Goal: Find specific page/section: Find specific page/section

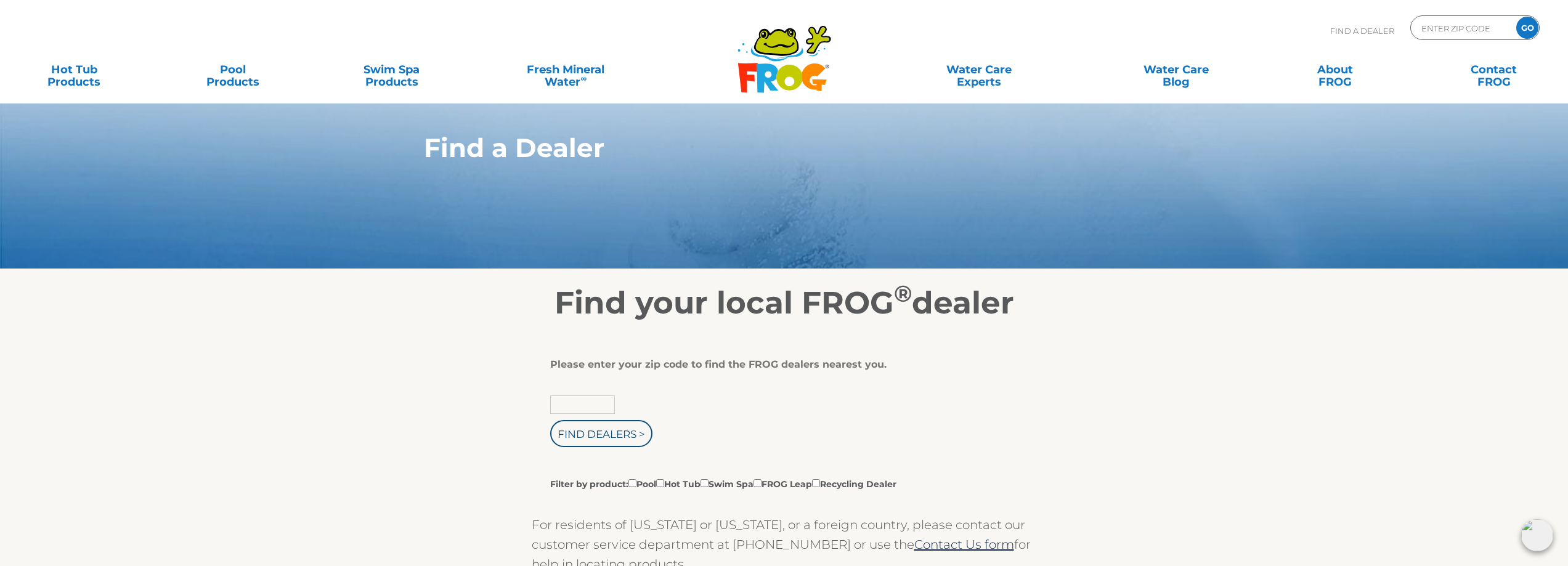
click at [580, 403] on input "text" at bounding box center [582, 405] width 65 height 18
type input "76821"
click at [608, 425] on input "Find Dealers >" at bounding box center [601, 433] width 102 height 27
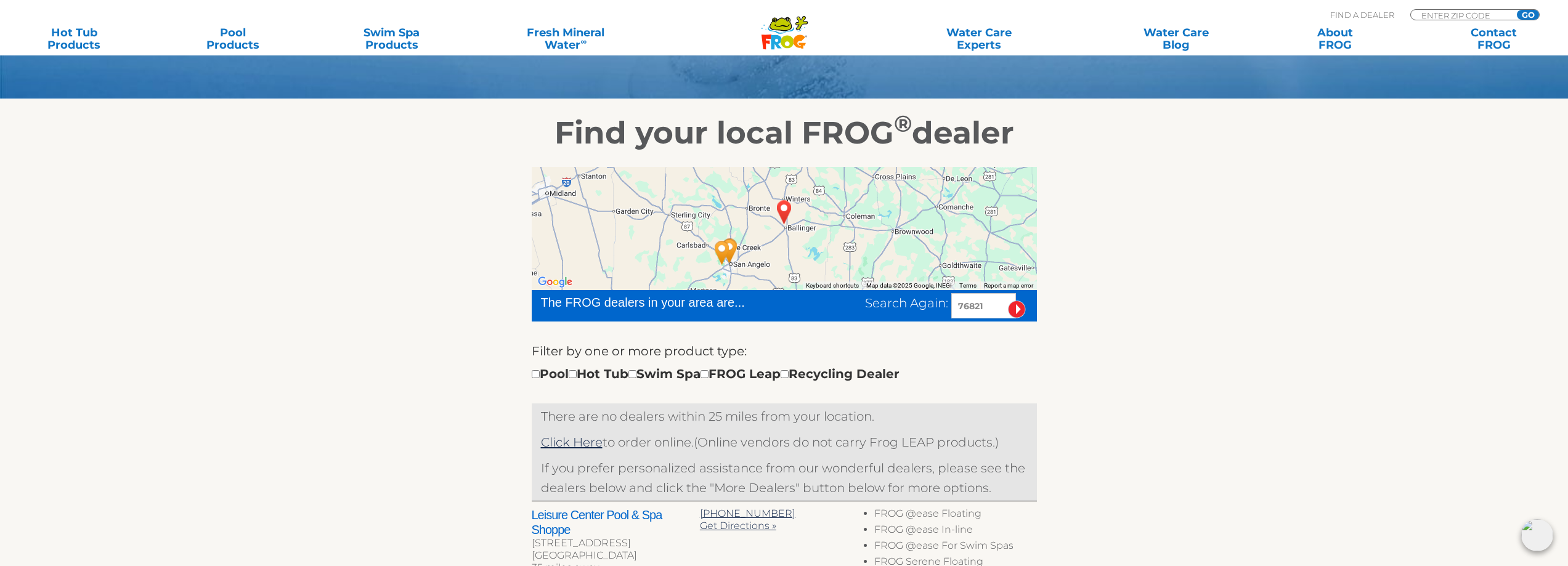
scroll to position [185, 0]
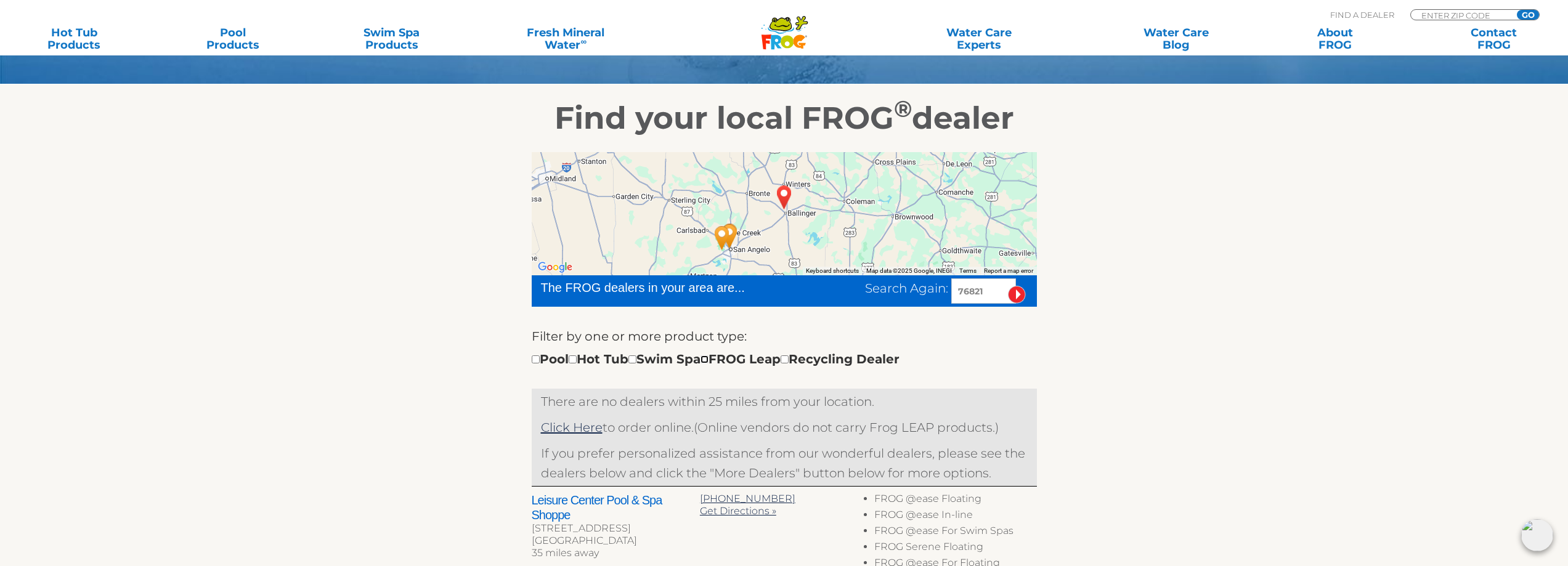
click at [709, 359] on input "checkbox" at bounding box center [704, 359] width 8 height 8
checkbox input "true"
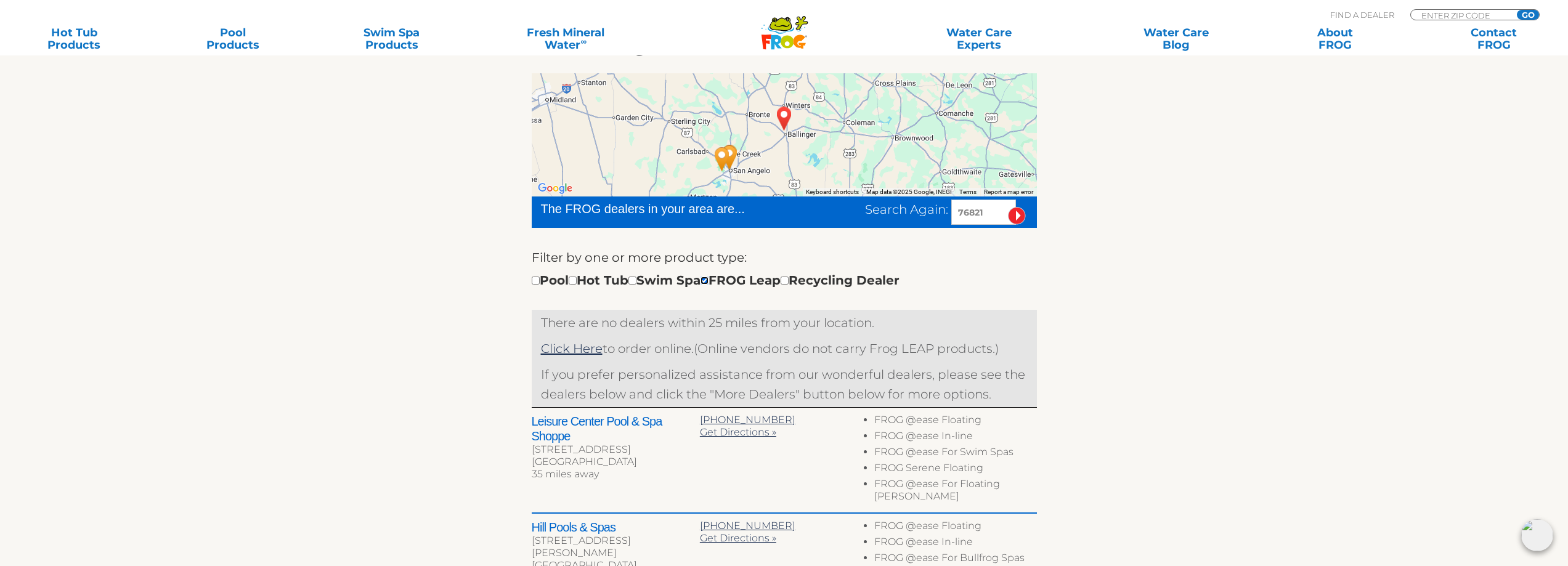
scroll to position [431, 0]
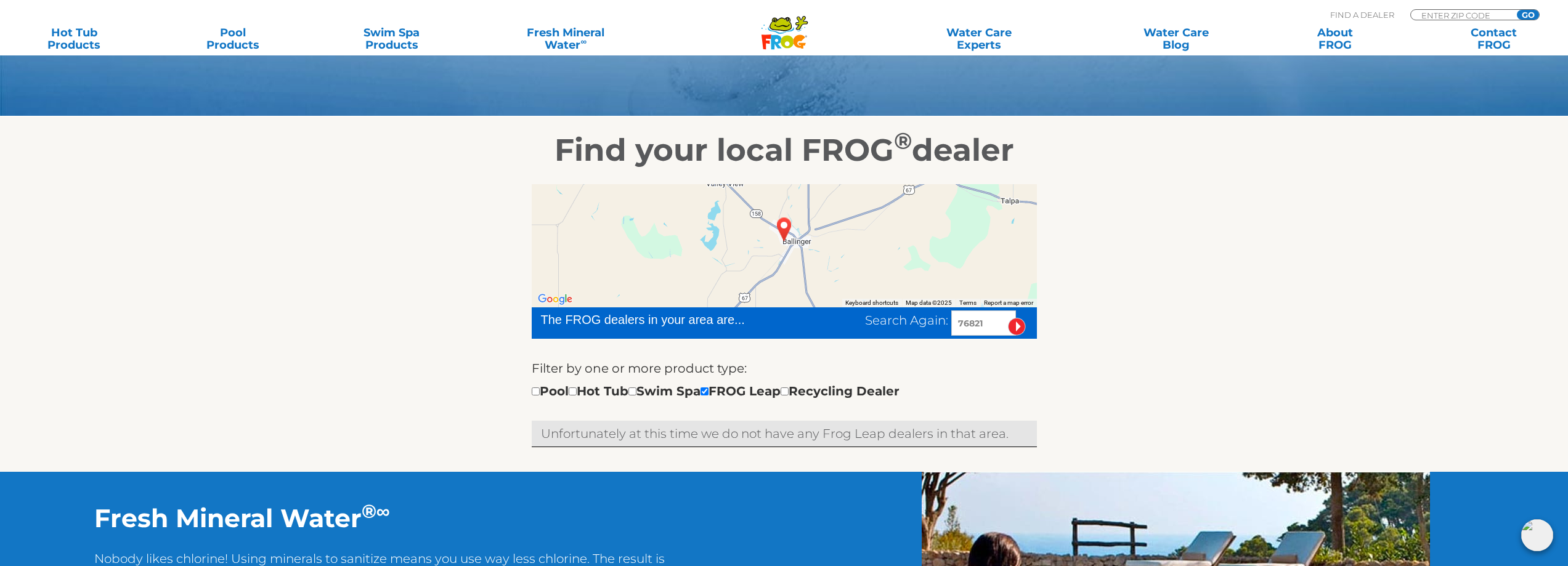
scroll to position [152, 0]
click at [709, 390] on input "checkbox" at bounding box center [704, 392] width 8 height 8
checkbox input "false"
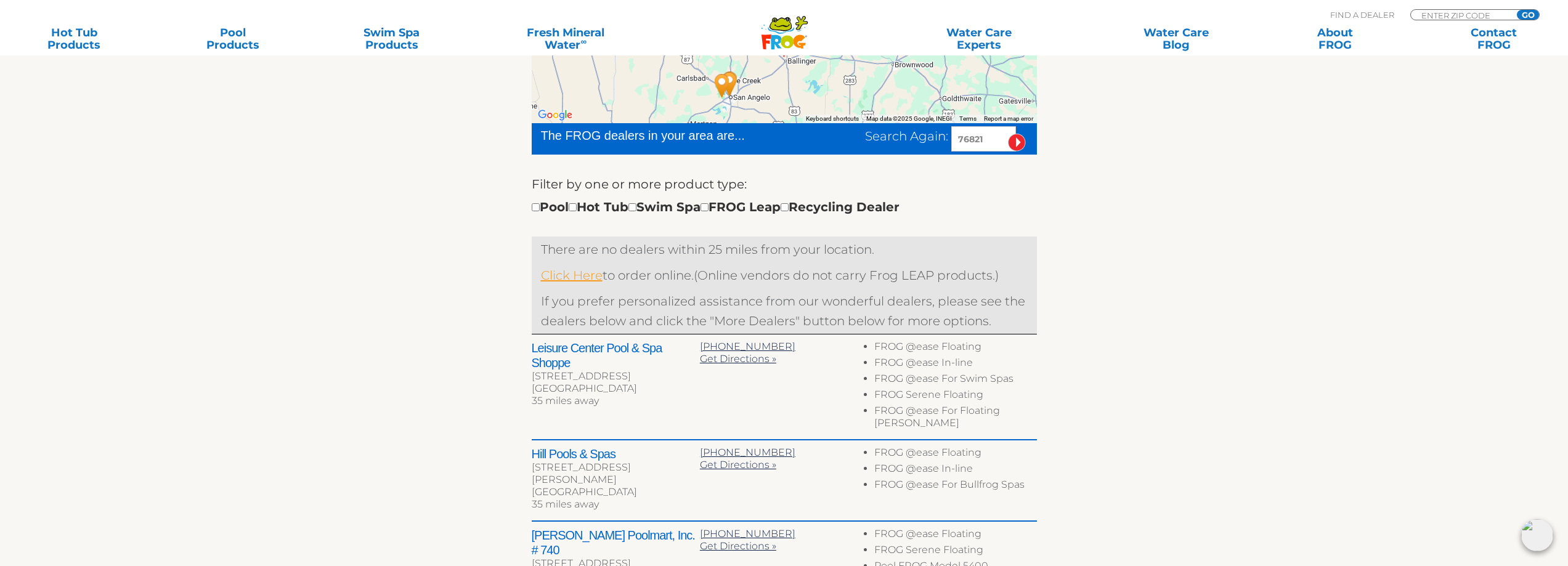
click at [576, 276] on link "Click Here" at bounding box center [571, 275] width 61 height 15
